Goal: Navigation & Orientation: Find specific page/section

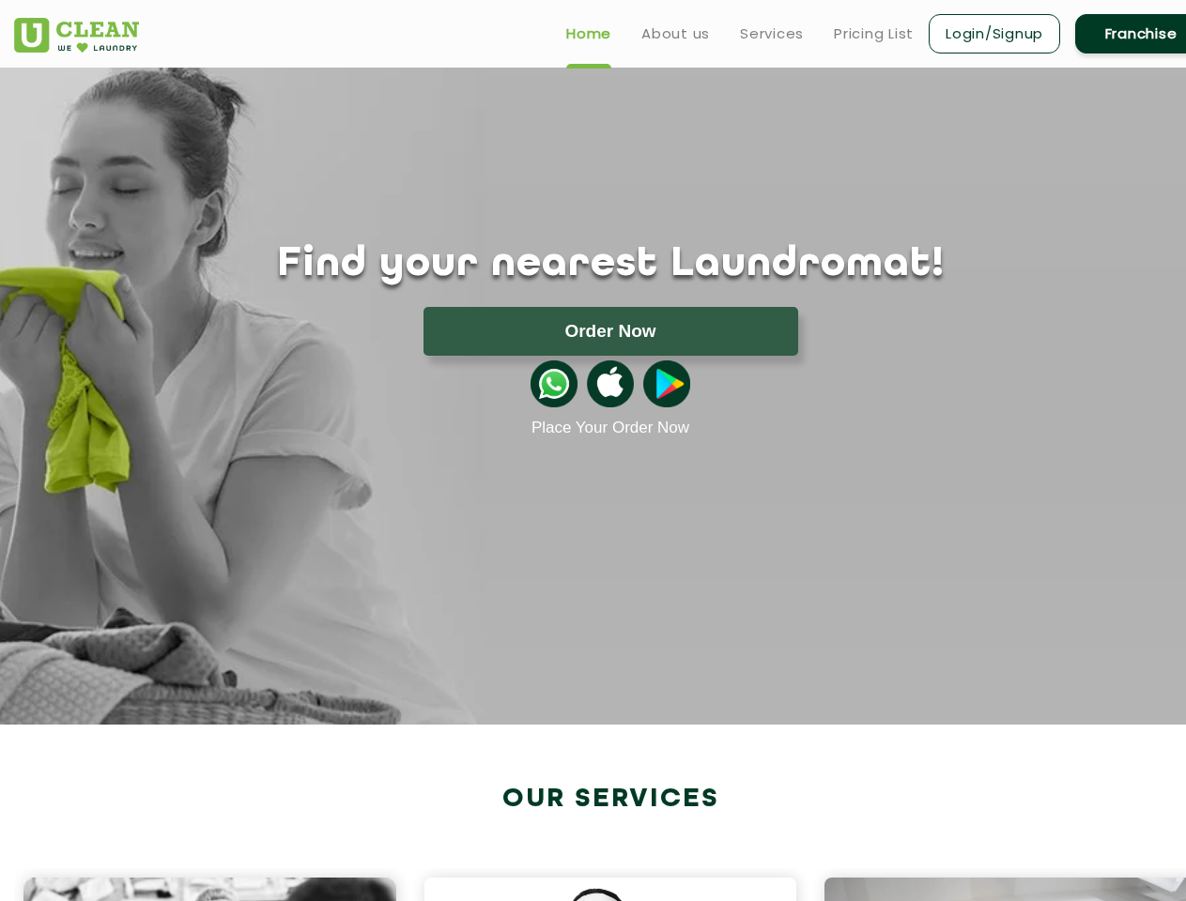
click at [610, 331] on button "Order Now" at bounding box center [610, 331] width 375 height 49
click at [554, 384] on img at bounding box center [553, 384] width 47 height 47
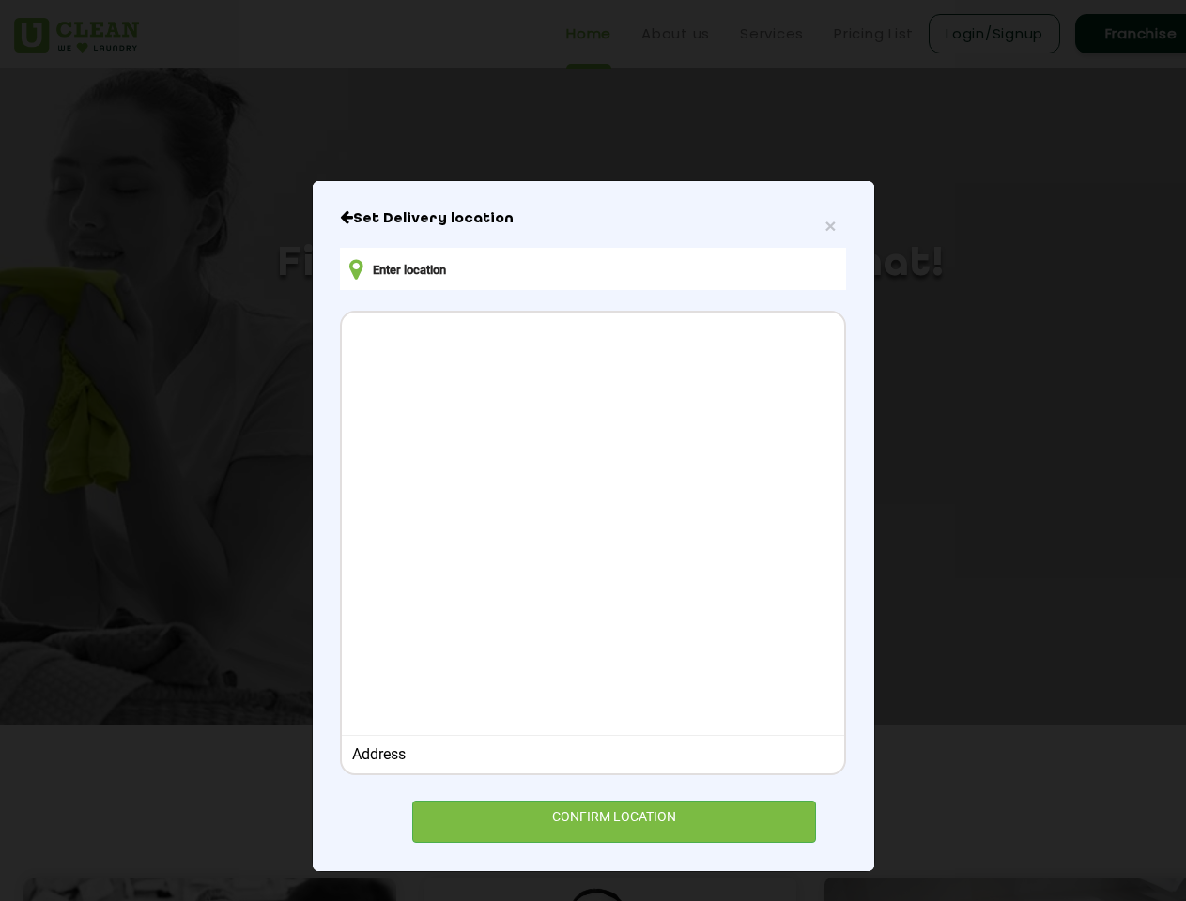
click at [610, 384] on div at bounding box center [592, 522] width 501 height 418
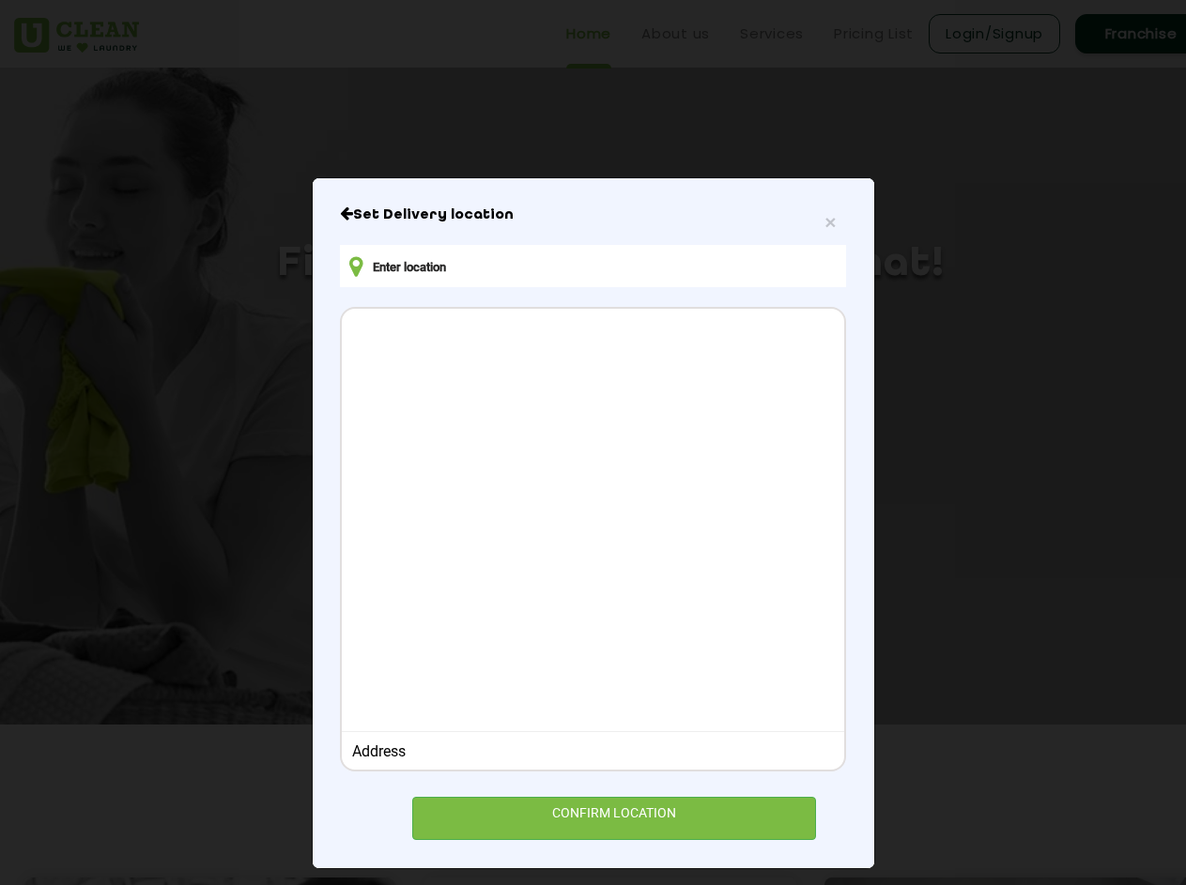
click at [667, 384] on div at bounding box center [592, 518] width 501 height 418
click at [600, 884] on div "× Set Delivery location Address CONFIRM LOCATION" at bounding box center [593, 442] width 1186 height 885
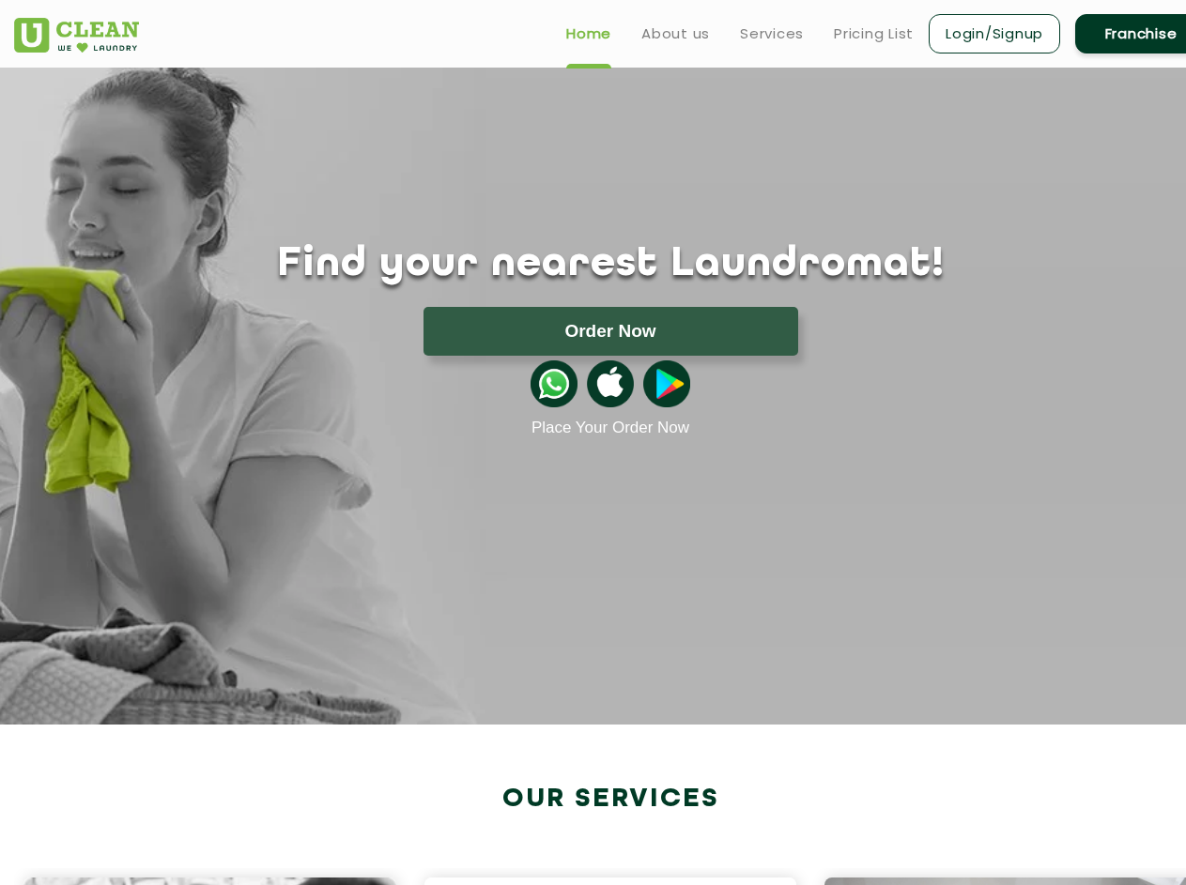
click at [600, 884] on div "× Set Delivery location Address CONFIRM LOCATION" at bounding box center [593, 442] width 1186 height 885
